Goal: Transaction & Acquisition: Purchase product/service

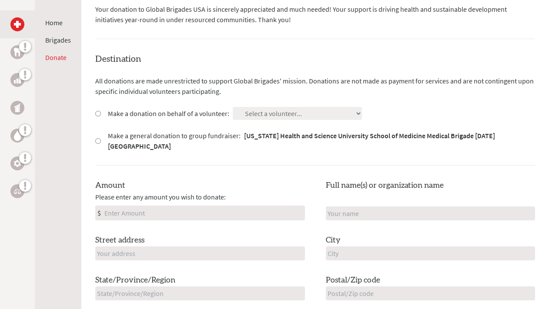
scroll to position [218, 0]
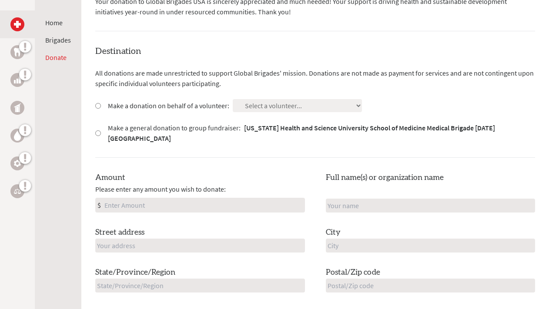
click at [99, 103] on input "Make a donation on behalf of a volunteer:" at bounding box center [98, 106] width 6 height 6
radio input "true"
select select "DD32B1DA-38E3-11F0-B8AC-42010A400003"
click at [184, 198] on input "Amount" at bounding box center [204, 205] width 202 height 14
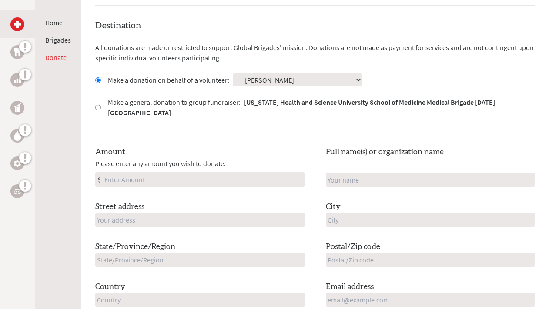
scroll to position [244, 0]
type input "500"
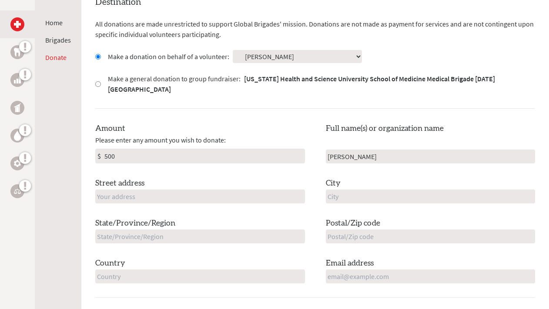
scroll to position [268, 0]
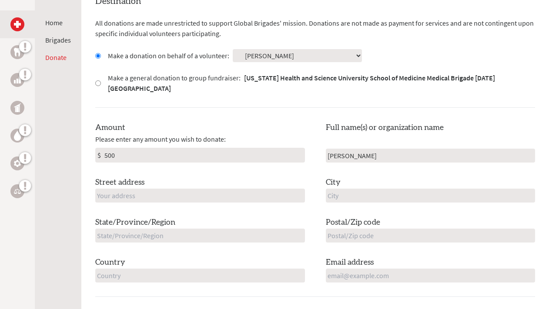
type input "[PERSON_NAME]"
type input "[STREET_ADDRESS][PERSON_NAME]"
type input "[GEOGRAPHIC_DATA]"
type input "[US_STATE]"
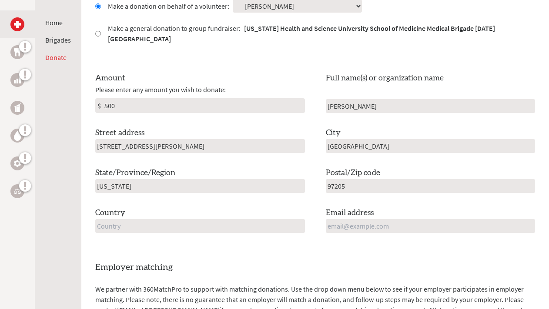
scroll to position [343, 0]
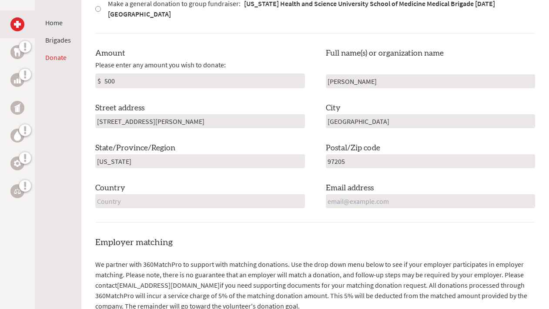
type input "97205"
click at [299, 194] on input "un" at bounding box center [200, 201] width 210 height 14
type input "u"
click at [243, 237] on h4 "Employer matching" at bounding box center [315, 243] width 440 height 12
click at [299, 194] on input "text" at bounding box center [200, 201] width 210 height 14
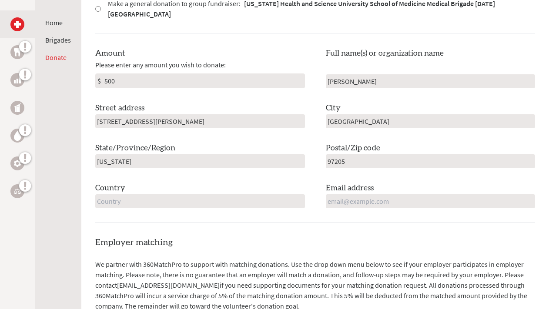
click at [300, 194] on input "text" at bounding box center [200, 201] width 210 height 14
click at [296, 194] on input "text" at bounding box center [200, 201] width 210 height 14
click at [242, 194] on input "text" at bounding box center [200, 201] width 210 height 14
type input "[GEOGRAPHIC_DATA]"
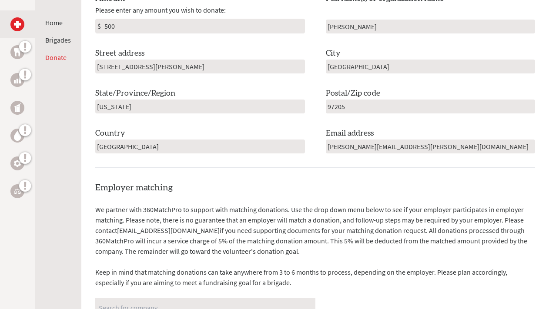
scroll to position [457, 0]
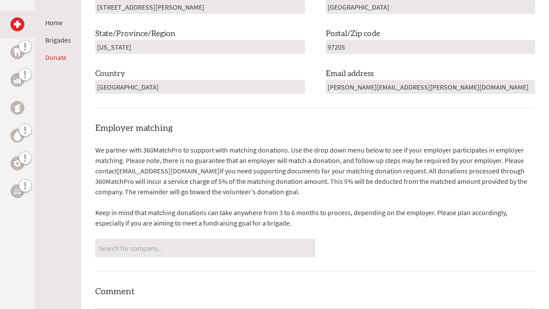
type input "[PERSON_NAME][EMAIL_ADDRESS][PERSON_NAME][DOMAIN_NAME]"
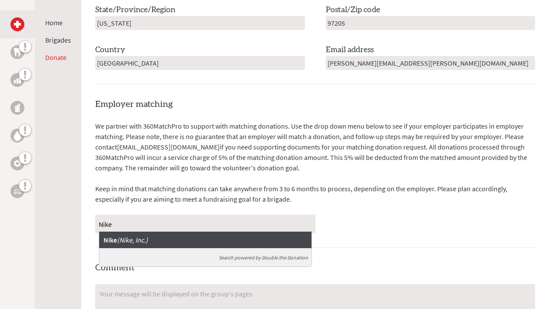
scroll to position [492, 0]
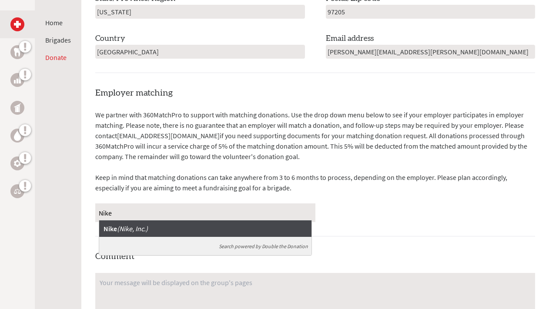
type input "Nike"
click at [143, 224] on em "( Nike, Inc. )" at bounding box center [132, 228] width 31 height 9
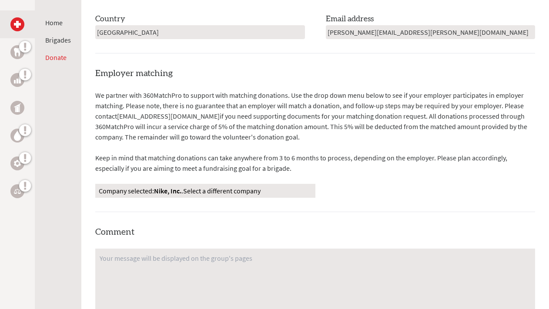
scroll to position [519, 0]
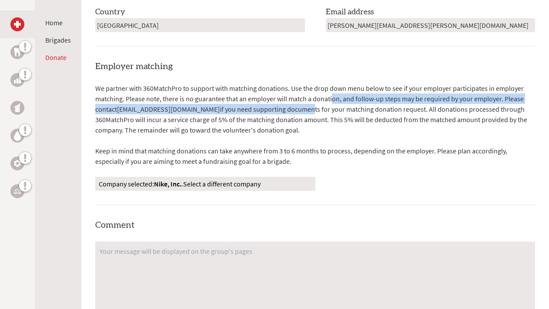
drag, startPoint x: 273, startPoint y: 86, endPoint x: 303, endPoint y: 92, distance: 30.6
click at [303, 92] on p "We partner with 360MatchPro to support with matching donations. Use the drop do…" at bounding box center [315, 109] width 440 height 52
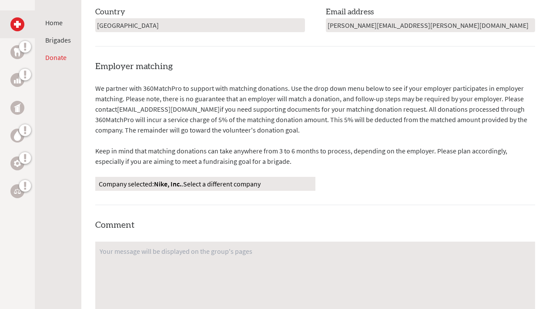
click at [224, 104] on p "We partner with 360MatchPro to support with matching donations. Use the drop do…" at bounding box center [315, 109] width 440 height 52
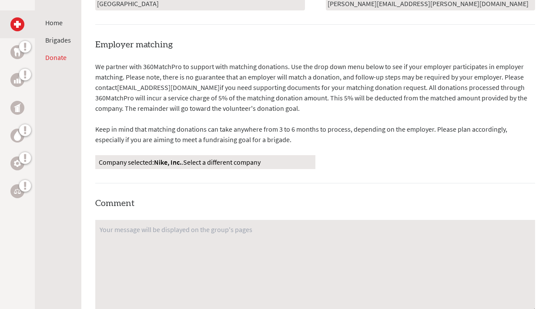
scroll to position [559, 0]
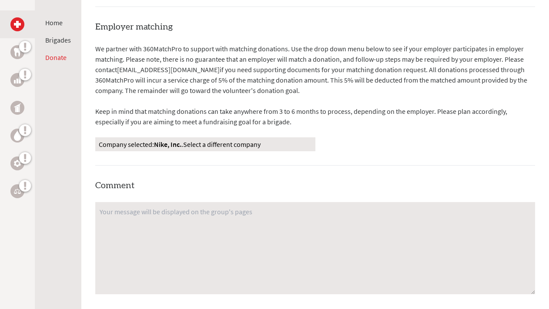
drag, startPoint x: 345, startPoint y: 64, endPoint x: 358, endPoint y: 75, distance: 18.2
click at [358, 75] on p "We partner with 360MatchPro to support with matching donations. Use the drop do…" at bounding box center [315, 70] width 440 height 52
click at [286, 63] on p "We partner with 360MatchPro to support with matching donations. Use the drop do…" at bounding box center [315, 70] width 440 height 52
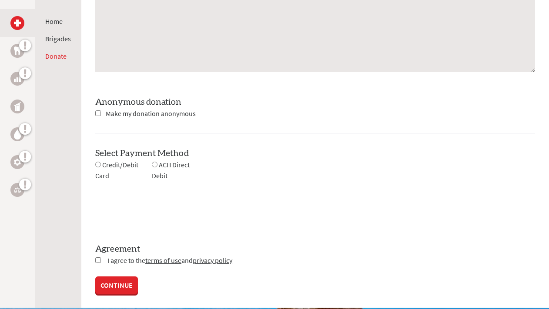
scroll to position [820, 0]
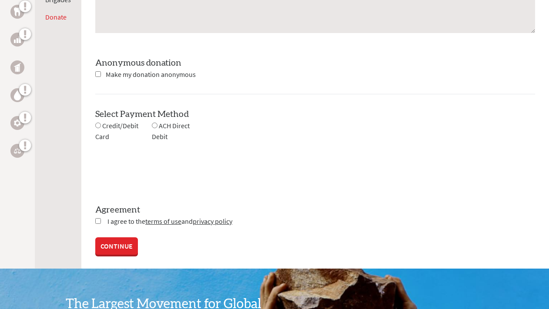
click at [98, 123] on input "radio" at bounding box center [98, 126] width 6 height 6
radio input "true"
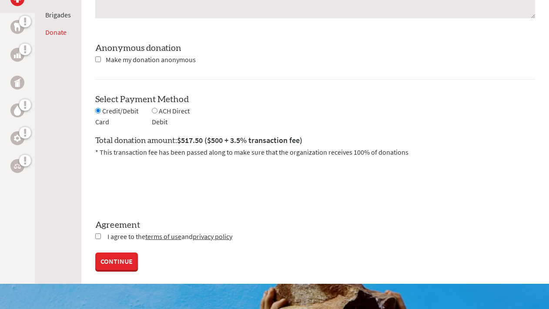
scroll to position [834, 0]
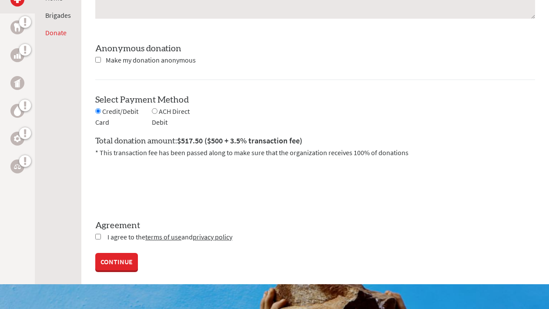
click at [155, 108] on input "radio" at bounding box center [155, 111] width 6 height 6
radio input "true"
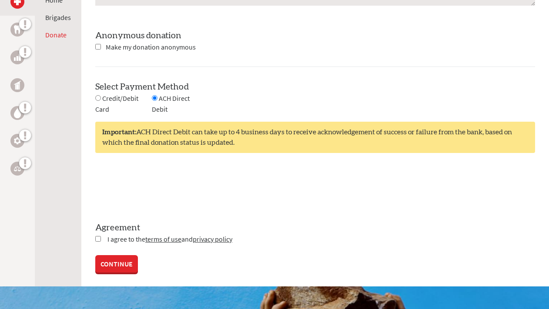
scroll to position [848, 0]
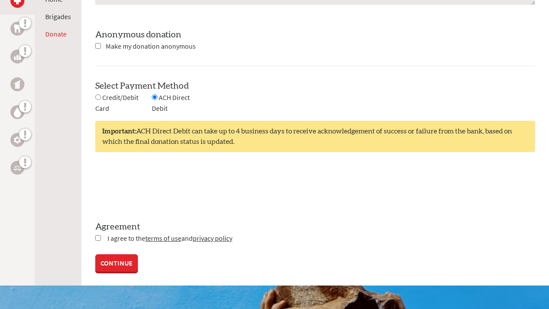
click at [99, 235] on input "checkbox" at bounding box center [98, 238] width 6 height 6
checkbox input "true"
click at [116, 255] on link "CONTINUE" at bounding box center [116, 263] width 43 height 17
